Goal: Register for event/course

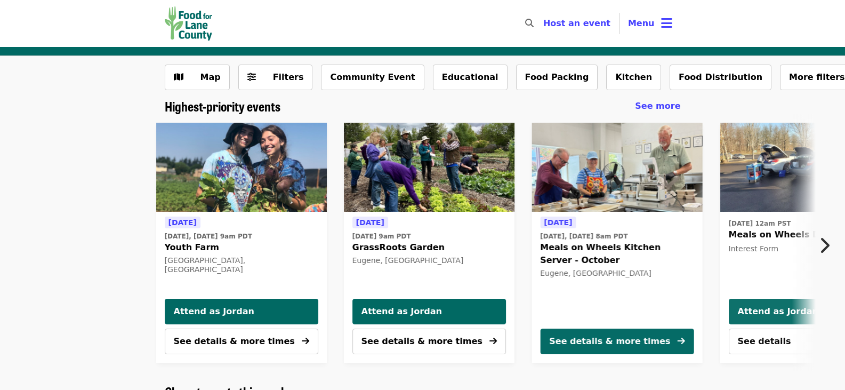
click at [643, 21] on span "Menu" at bounding box center [641, 23] width 27 height 10
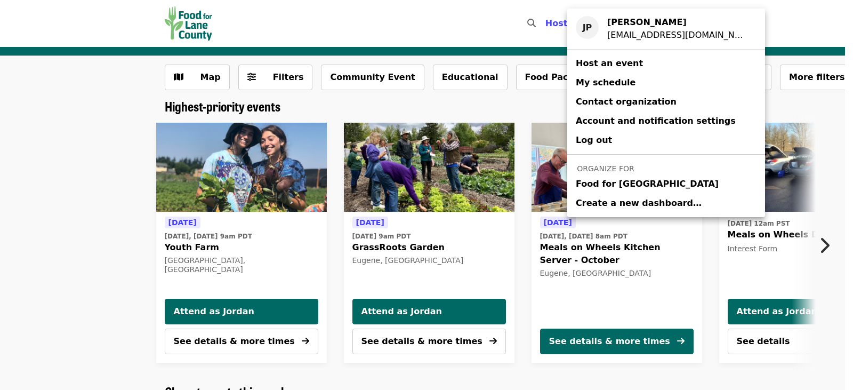
click at [632, 182] on span "Food for [GEOGRAPHIC_DATA]" at bounding box center [647, 183] width 143 height 13
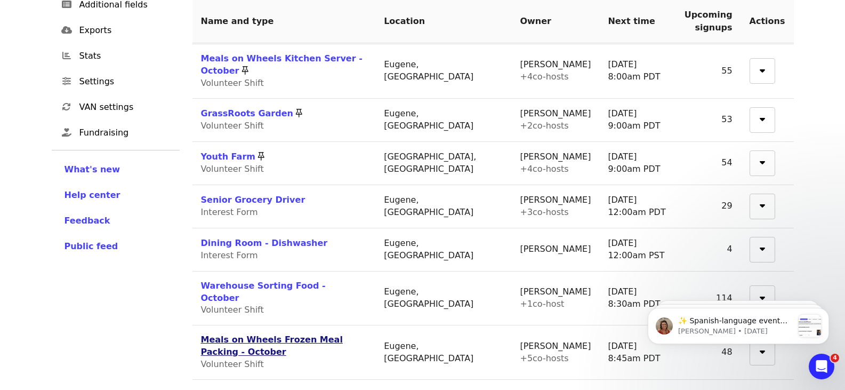
click at [343, 334] on link "Meals on Wheels Frozen Meal Packing - October" at bounding box center [272, 345] width 142 height 22
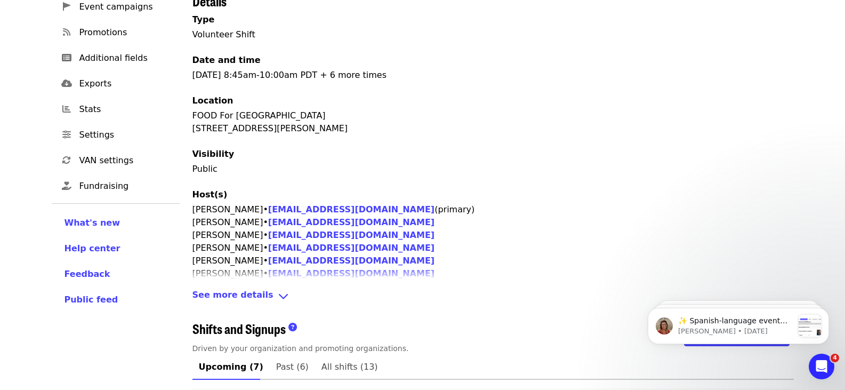
scroll to position [266, 0]
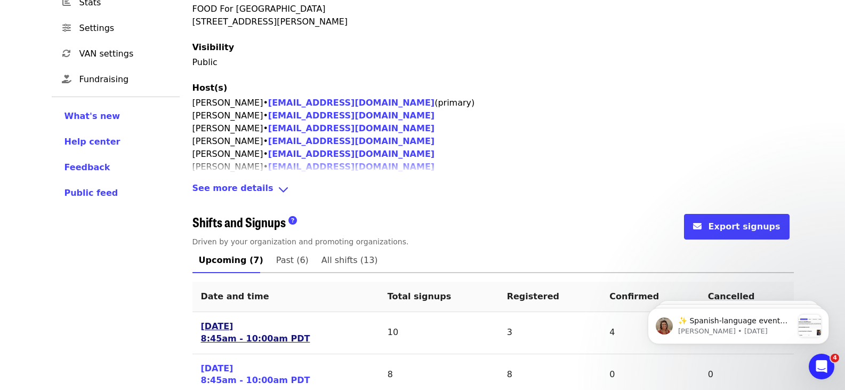
click at [265, 321] on link "[DATE] 8:45am - 10:00am PDT" at bounding box center [255, 332] width 109 height 25
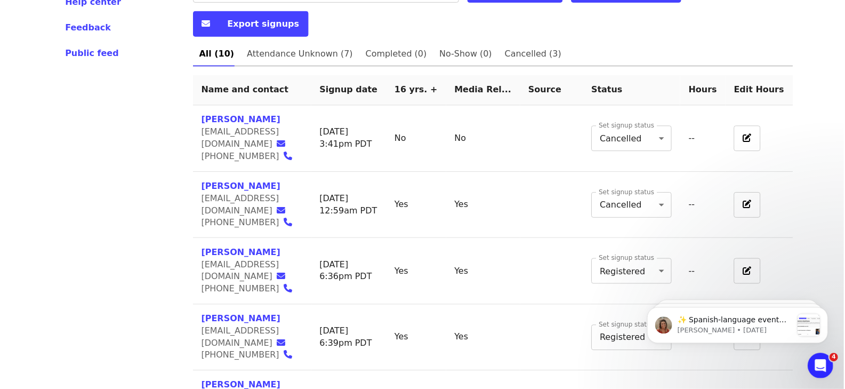
scroll to position [396, 0]
